Goal: Task Accomplishment & Management: Manage account settings

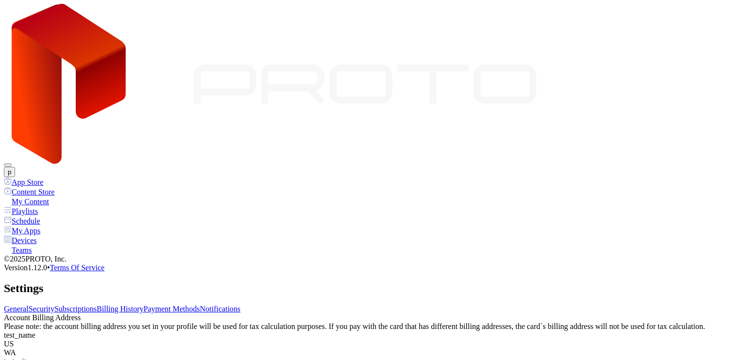
click at [97, 305] on link "Subscriptions" at bounding box center [75, 309] width 42 height 8
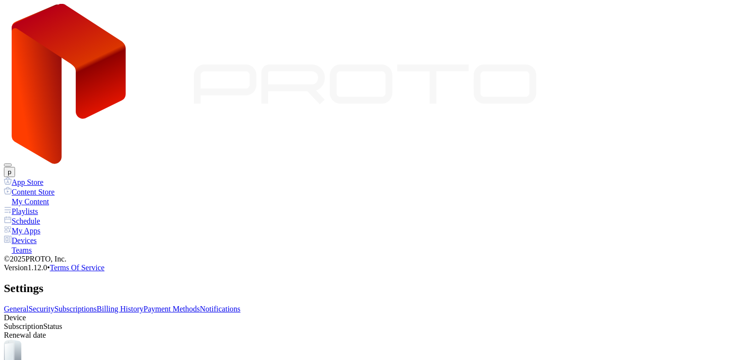
click at [54, 305] on link "Security" at bounding box center [42, 309] width 26 height 8
click at [97, 305] on link "Subscriptions" at bounding box center [75, 309] width 42 height 8
click at [200, 305] on link "Payment Methods" at bounding box center [172, 309] width 56 height 8
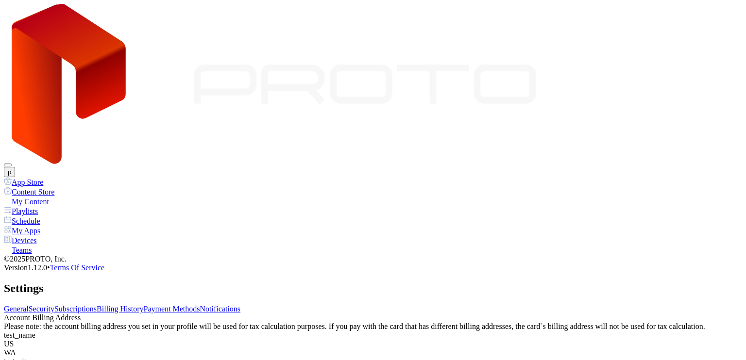
click at [143, 305] on link "Billing History" at bounding box center [120, 309] width 47 height 8
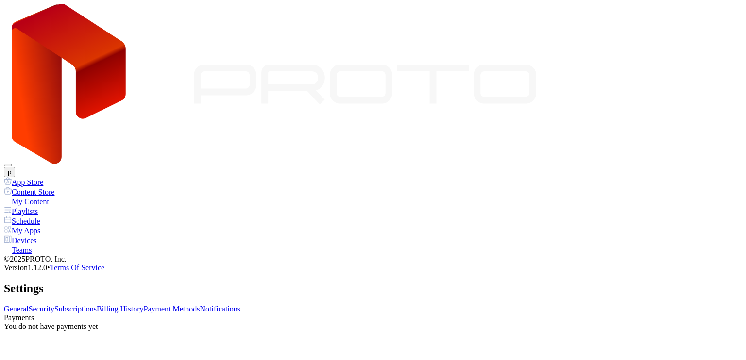
click at [97, 305] on link "Subscriptions" at bounding box center [75, 309] width 42 height 8
click at [200, 305] on link "Payment Methods" at bounding box center [172, 309] width 56 height 8
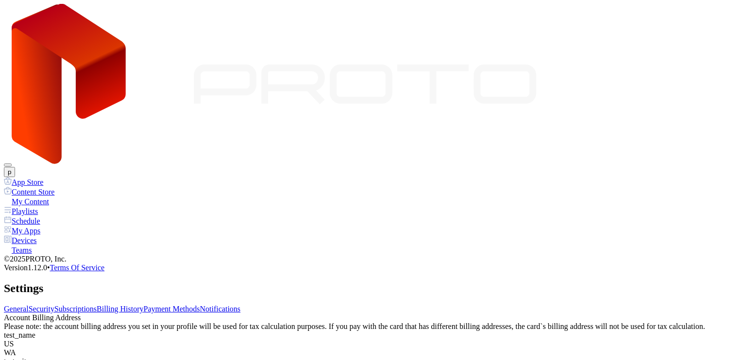
click at [333, 305] on div "General Security Subscriptions Billing History Payment Methods Notifications" at bounding box center [373, 309] width 738 height 9
click at [143, 305] on link "Billing History" at bounding box center [120, 309] width 47 height 8
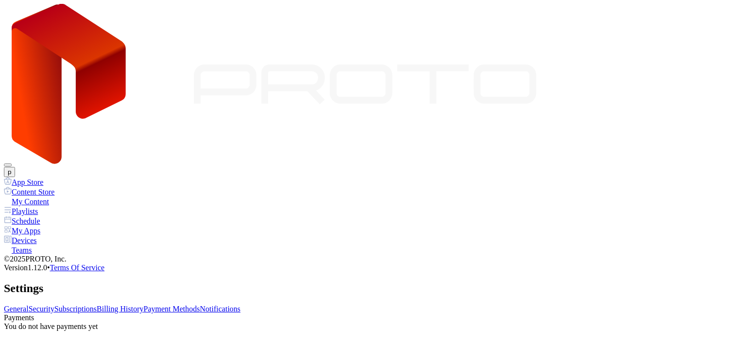
click at [97, 305] on link "Subscriptions" at bounding box center [75, 309] width 42 height 8
click at [200, 305] on link "Payment Methods" at bounding box center [172, 309] width 56 height 8
